Goal: Information Seeking & Learning: Check status

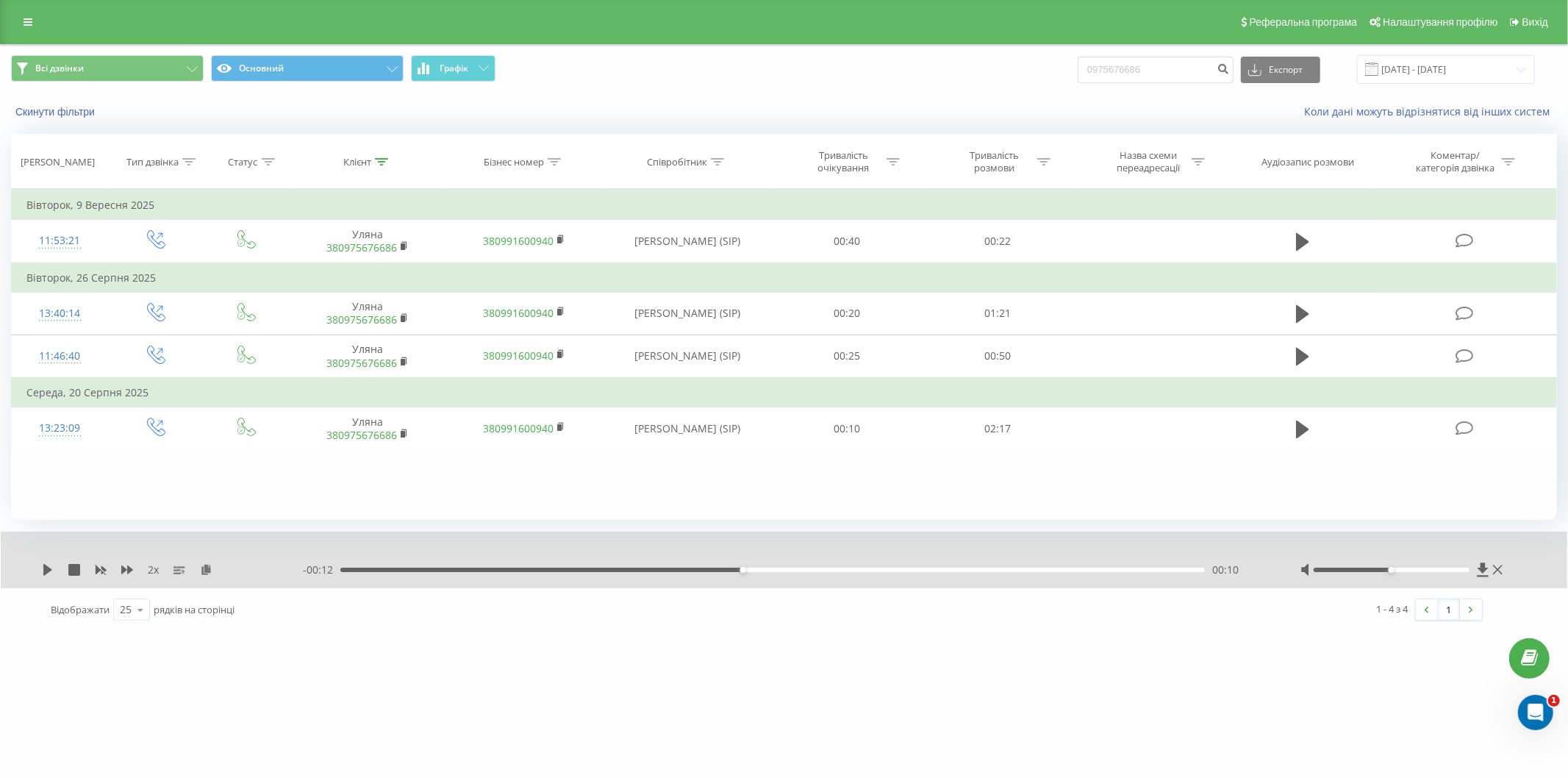
click at [926, 92] on div "Всі дзвінки Основний Графік 0975676686 Експорт .csv .xls .xlsx 23.06.2025 - 23.…" at bounding box center [784, 69] width 1566 height 49
type input "0997538648"
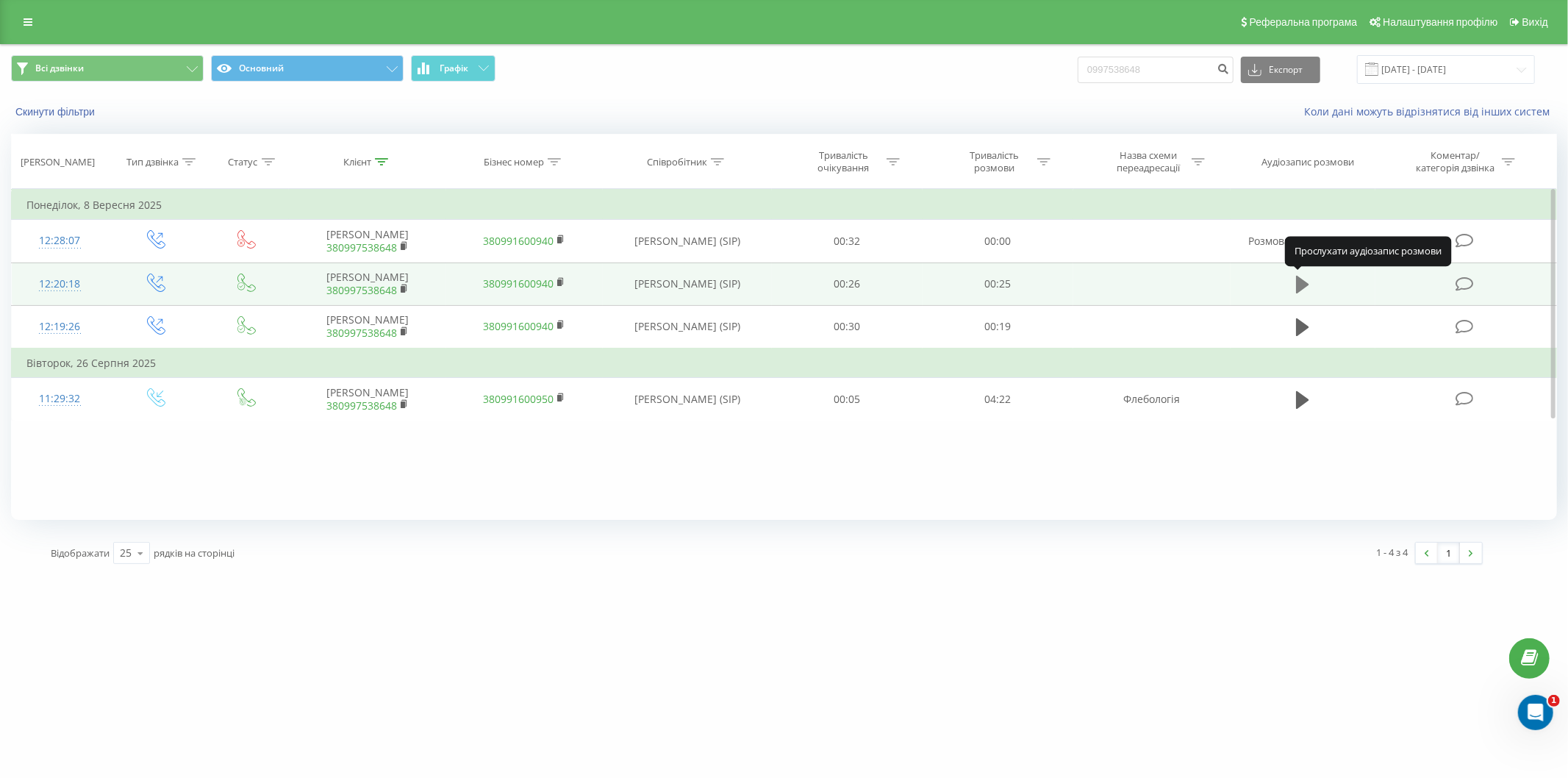
click at [1296, 277] on icon at bounding box center [1302, 284] width 14 height 17
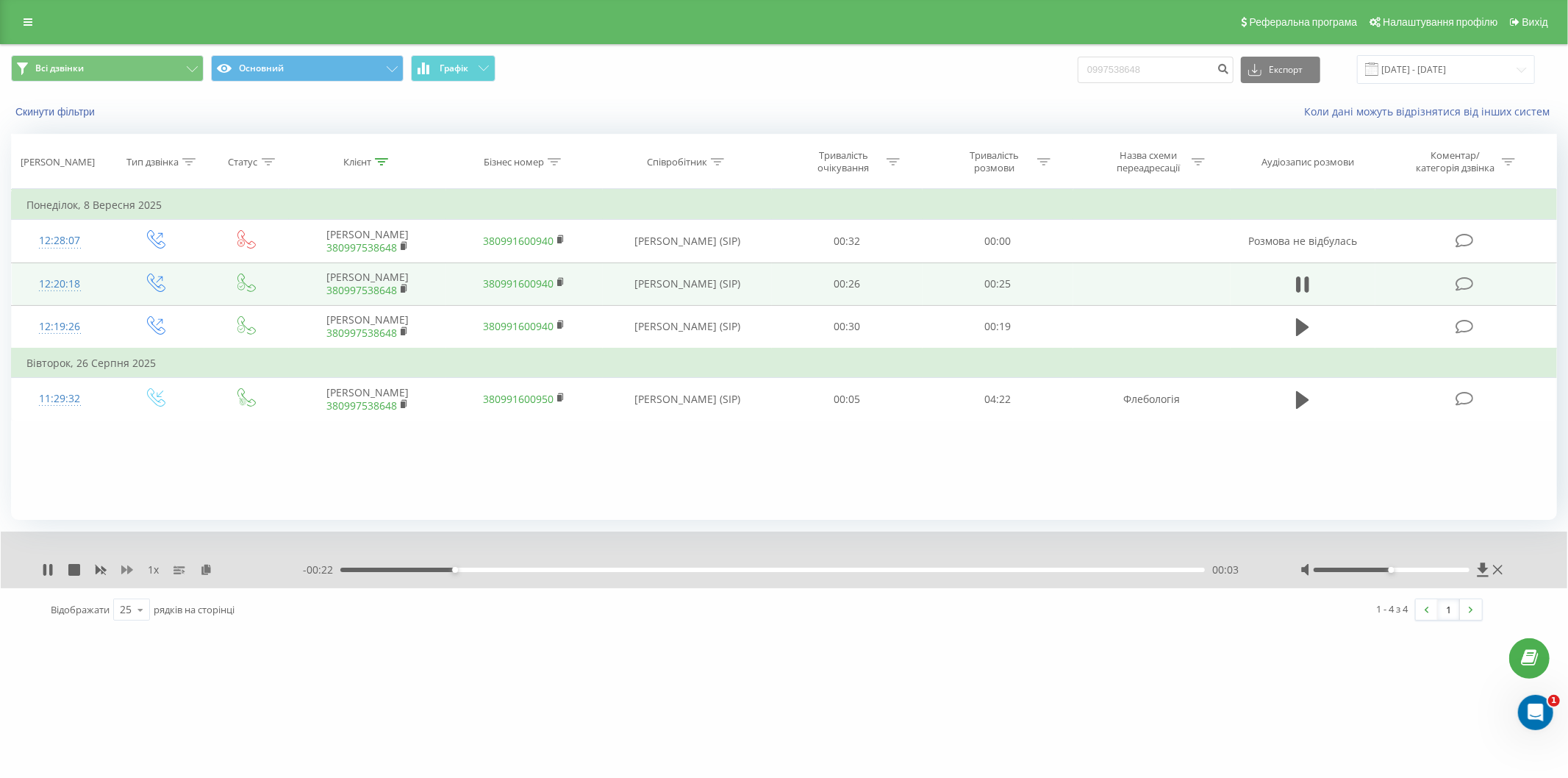
click at [126, 568] on icon at bounding box center [127, 570] width 12 height 12
click at [125, 565] on icon at bounding box center [127, 570] width 12 height 12
click at [44, 568] on icon at bounding box center [45, 570] width 3 height 12
drag, startPoint x: 1181, startPoint y: 67, endPoint x: 1068, endPoint y: 78, distance: 113.5
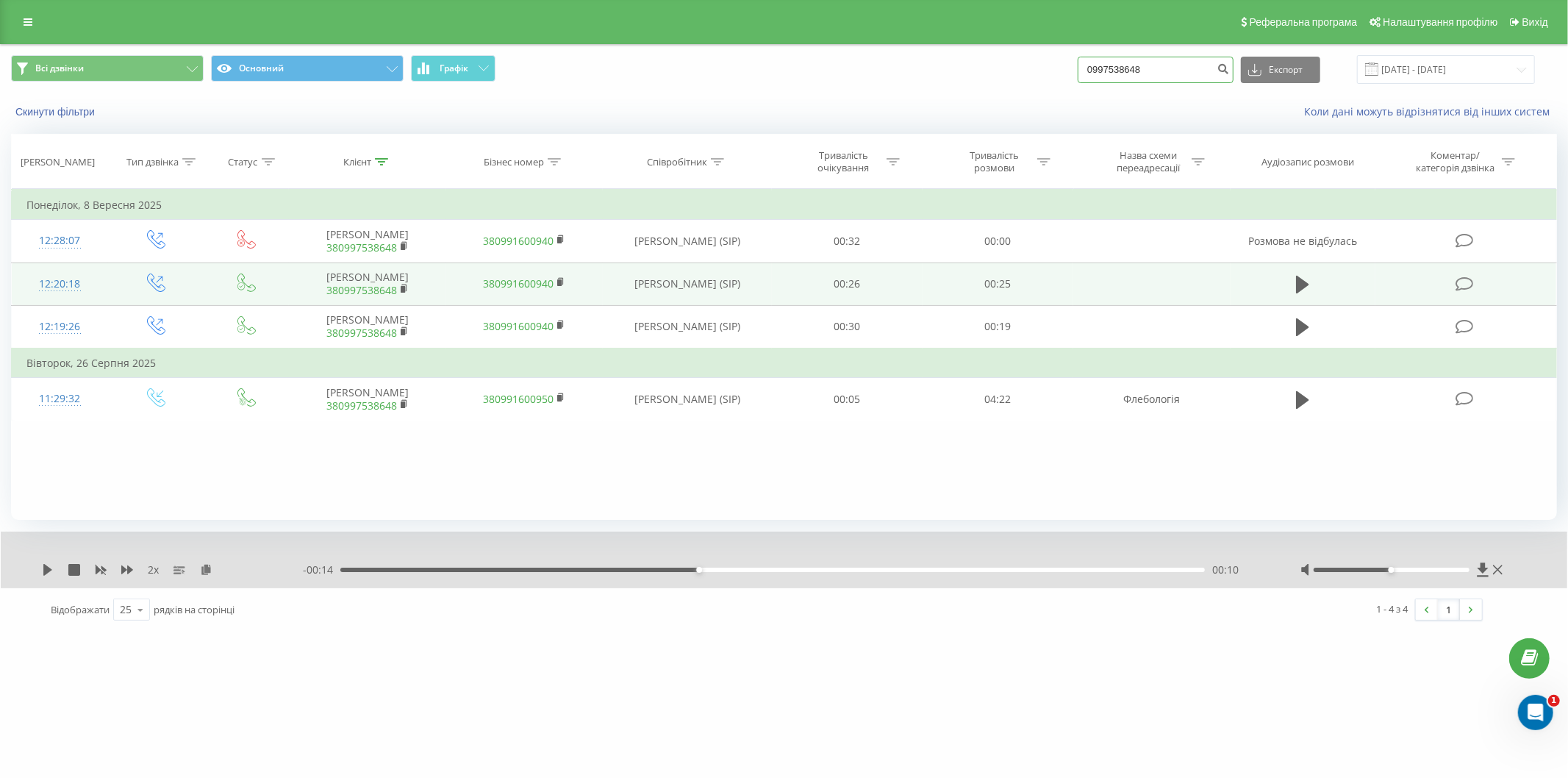
click at [1061, 78] on div "Всі дзвінки Основний Графік 0997538648 Експорт .csv .xls .xlsx 23.06.2025 - 23.…" at bounding box center [784, 69] width 1546 height 29
paste input "86118793"
type input "0986118793"
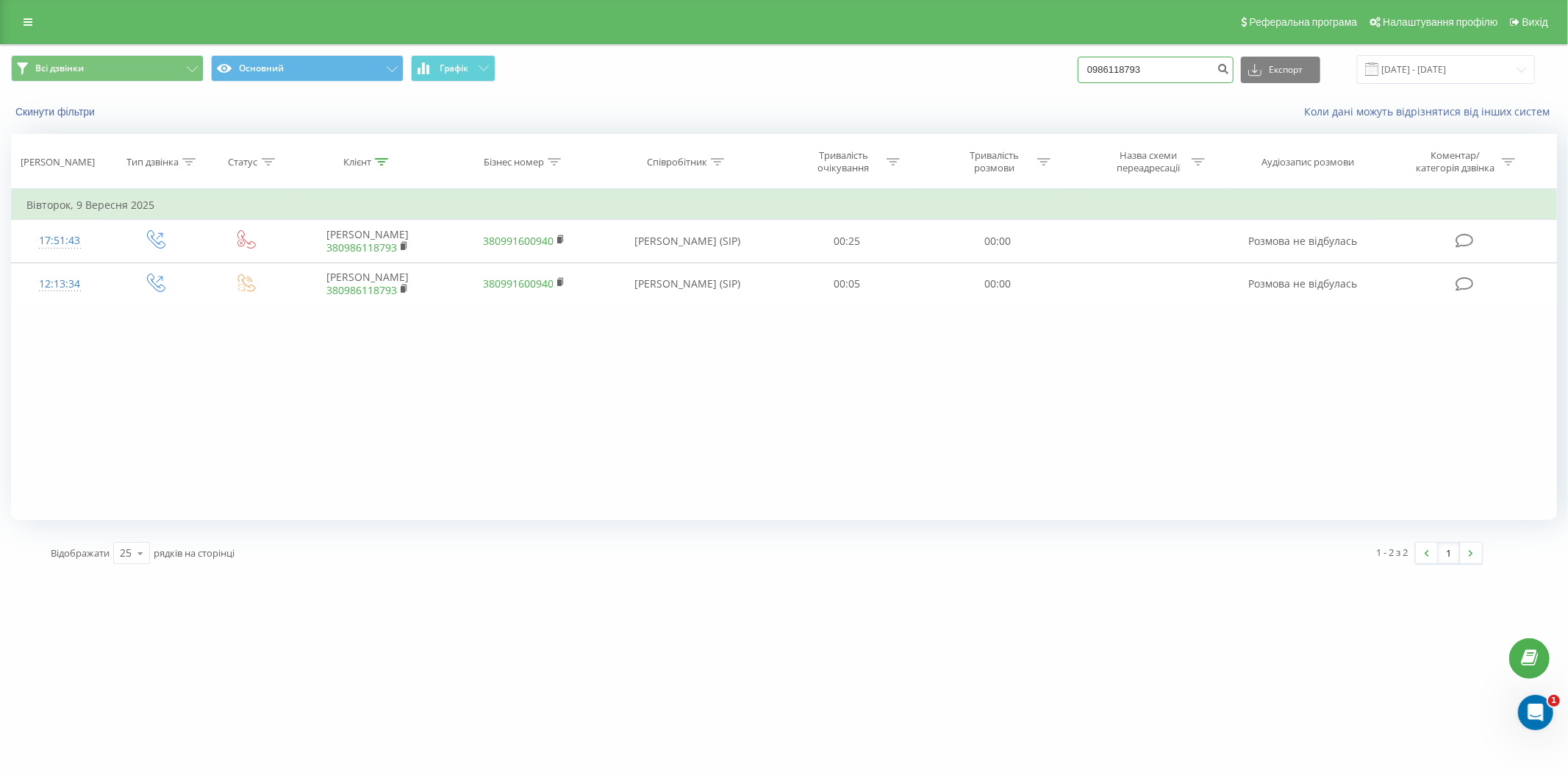
drag, startPoint x: 1176, startPoint y: 66, endPoint x: 1060, endPoint y: 64, distance: 116.0
click at [1060, 64] on div "Всі дзвінки Основний Графік 0986118793 Експорт .csv .xls .xlsx 23.06.2025 - 23.…" at bounding box center [784, 69] width 1546 height 29
paste input ")579-30-12"
click at [1152, 71] on input "098)579-30-12" at bounding box center [1156, 69] width 156 height 26
click at [1140, 71] on input "098)579-3012" at bounding box center [1156, 69] width 156 height 26
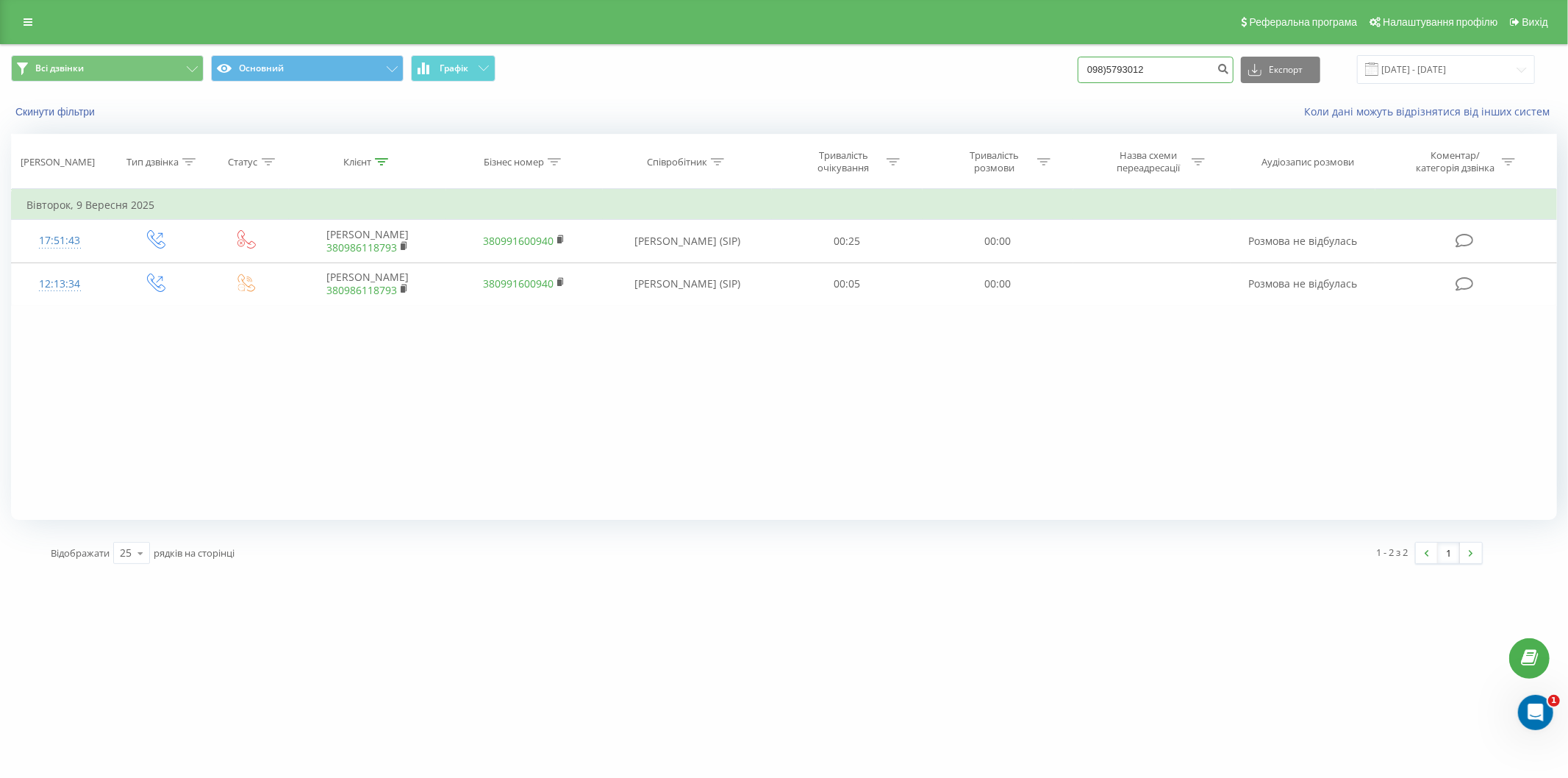
click at [1119, 72] on input "098)5793012" at bounding box center [1156, 69] width 156 height 26
click at [1165, 72] on input "0985793012" at bounding box center [1156, 69] width 156 height 26
type input "0985793012"
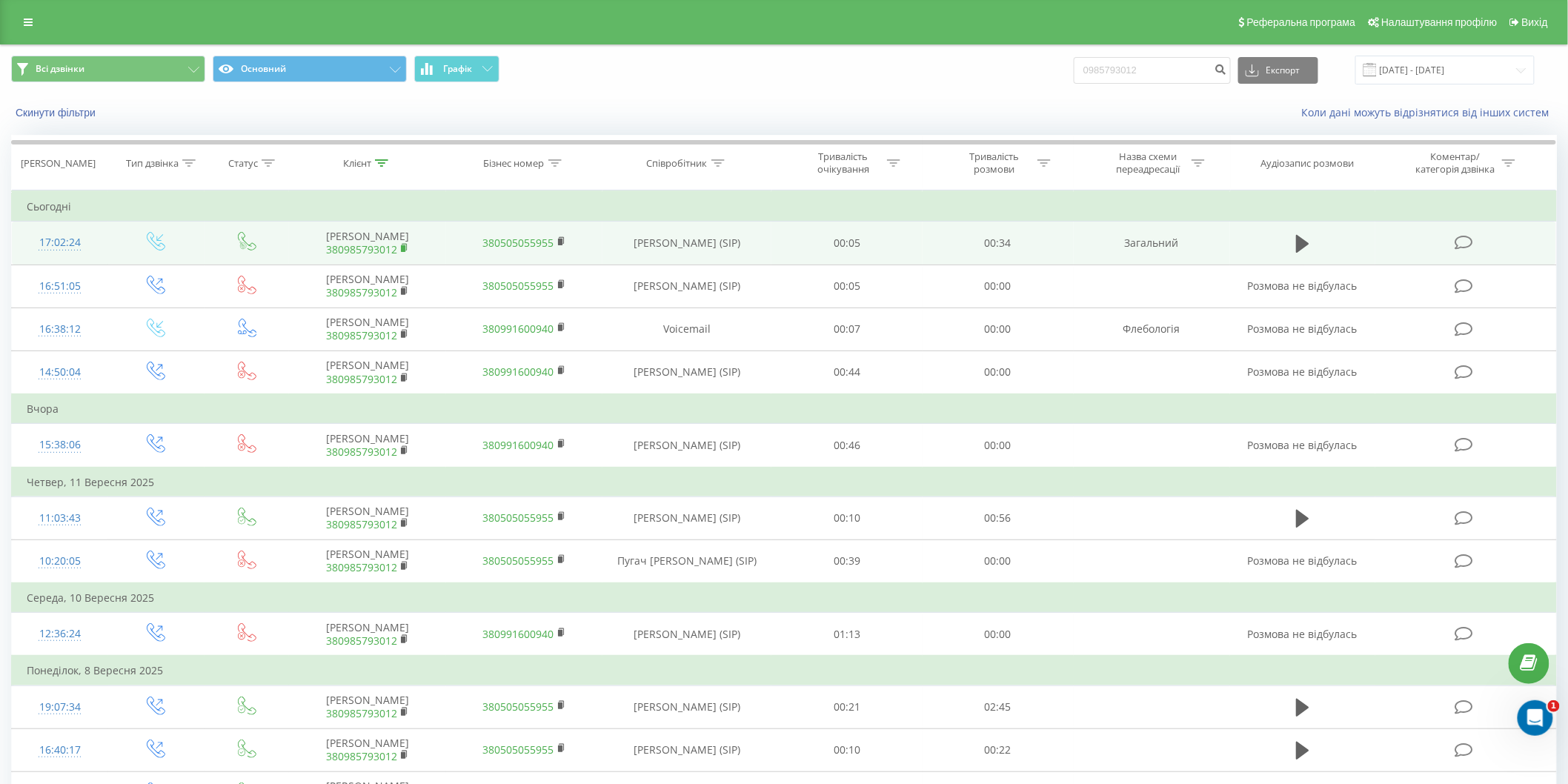
click at [404, 247] on rect at bounding box center [404, 248] width 5 height 6
